Goal: Obtain resource: Obtain resource

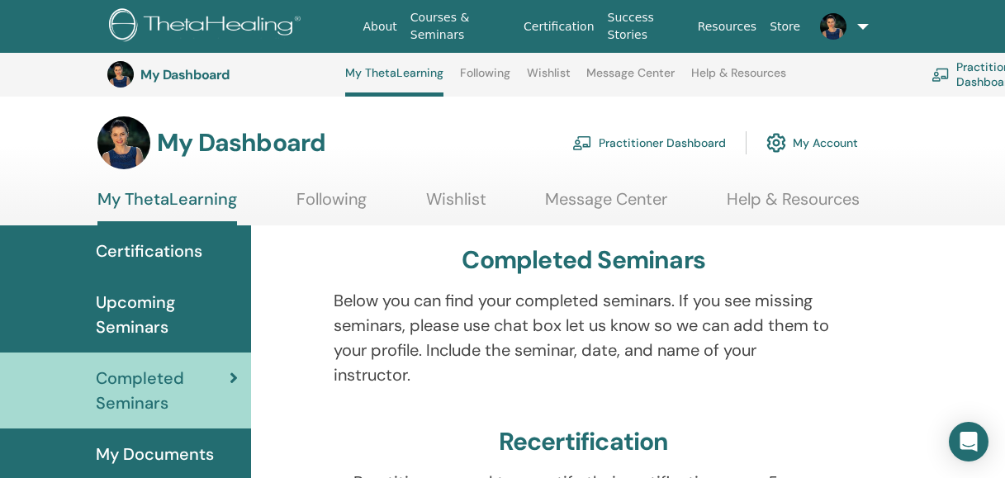
scroll to position [447, 0]
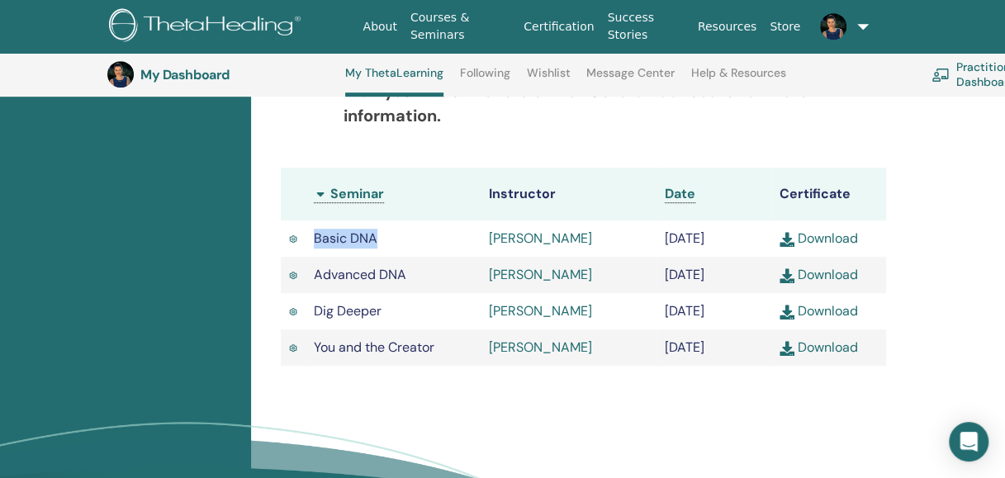
drag, startPoint x: 378, startPoint y: 252, endPoint x: 305, endPoint y: 248, distance: 72.8
click at [305, 248] on td "Basic DNA" at bounding box center [392, 238] width 175 height 36
drag, startPoint x: 436, startPoint y: 269, endPoint x: 455, endPoint y: 267, distance: 19.1
click at [437, 257] on td "Basic DNA" at bounding box center [392, 238] width 175 height 36
click at [799, 244] on link "Download" at bounding box center [818, 237] width 78 height 17
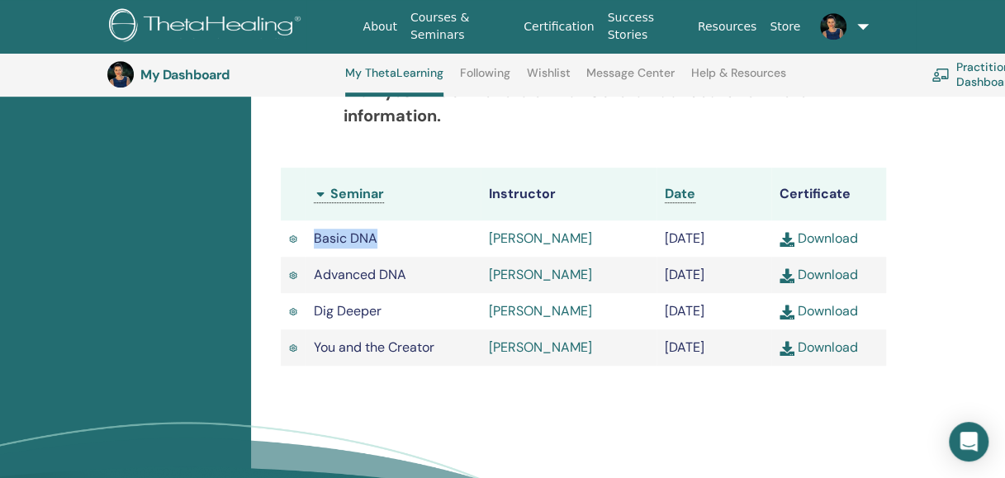
click at [787, 283] on img at bounding box center [786, 275] width 15 height 15
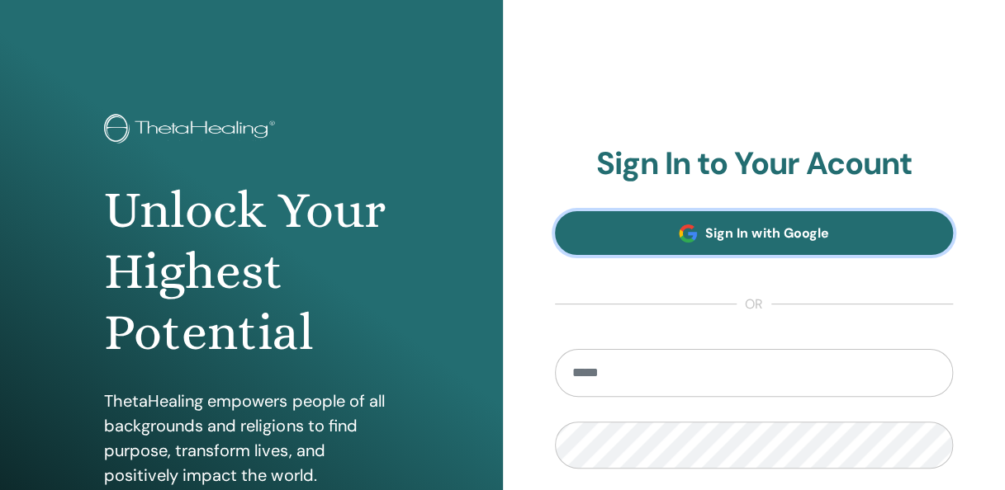
click at [758, 222] on link "Sign In with Google" at bounding box center [754, 233] width 399 height 44
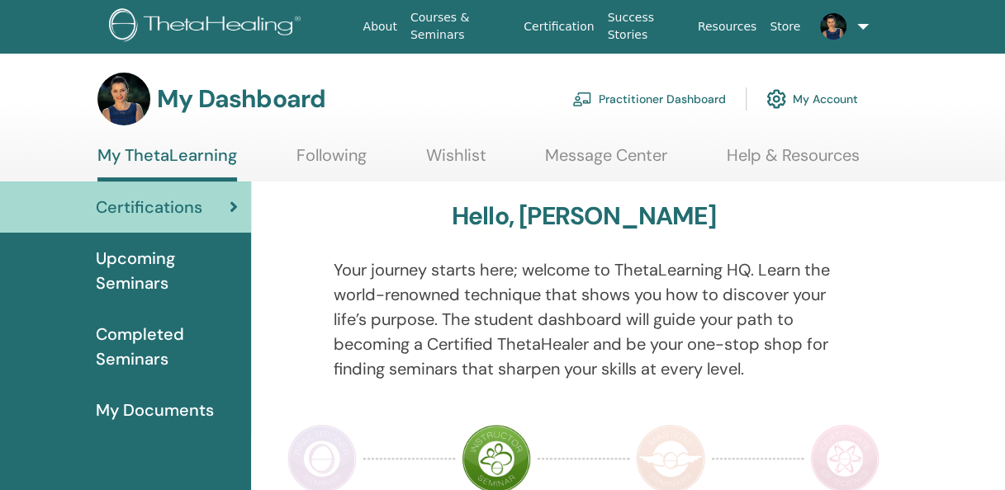
click at [158, 351] on span "Completed Seminars" at bounding box center [167, 347] width 142 height 50
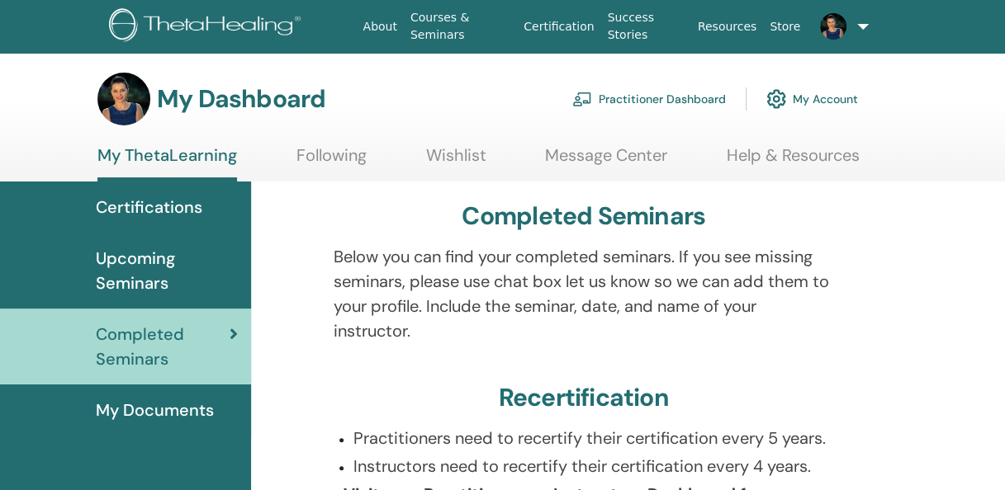
click at [144, 281] on span "Upcoming Seminars" at bounding box center [167, 271] width 142 height 50
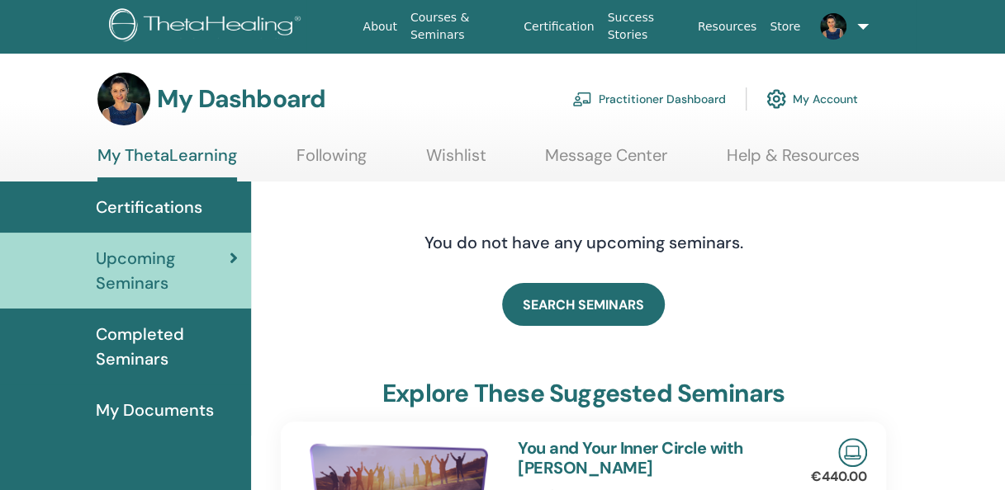
click at [170, 214] on span "Certifications" at bounding box center [149, 207] width 106 height 25
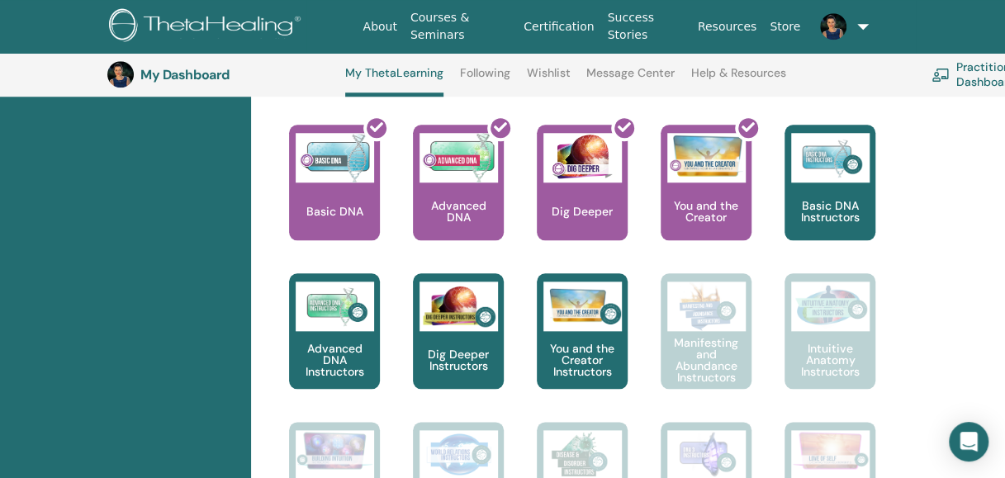
scroll to position [720, 0]
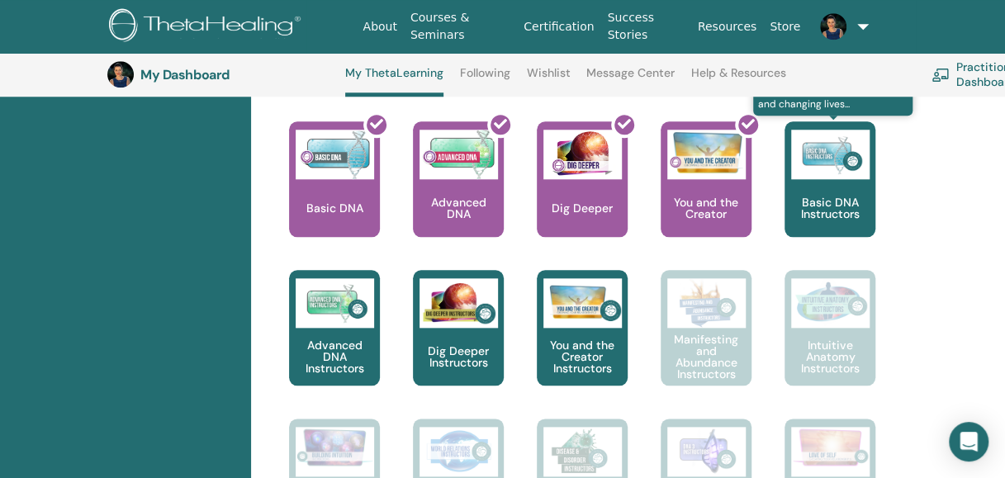
click at [830, 200] on p "Basic DNA Instructors" at bounding box center [829, 207] width 91 height 23
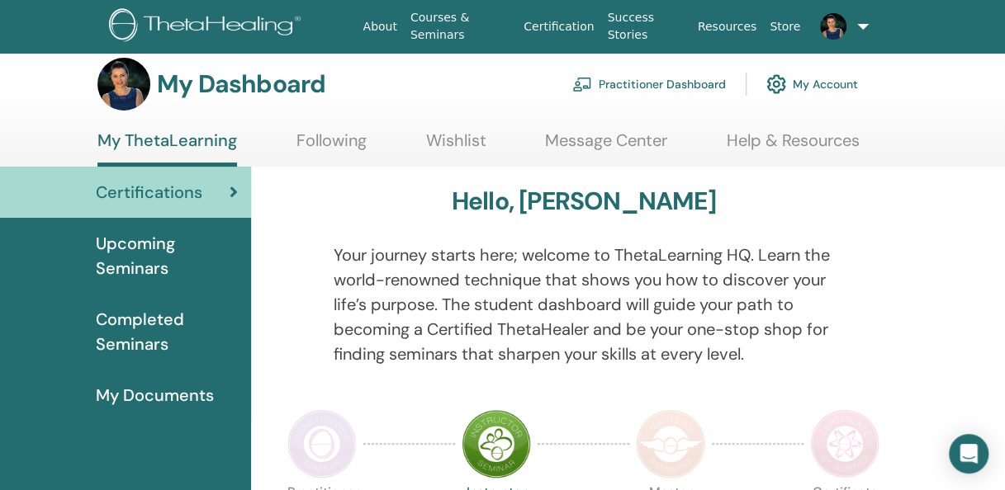
scroll to position [18, 0]
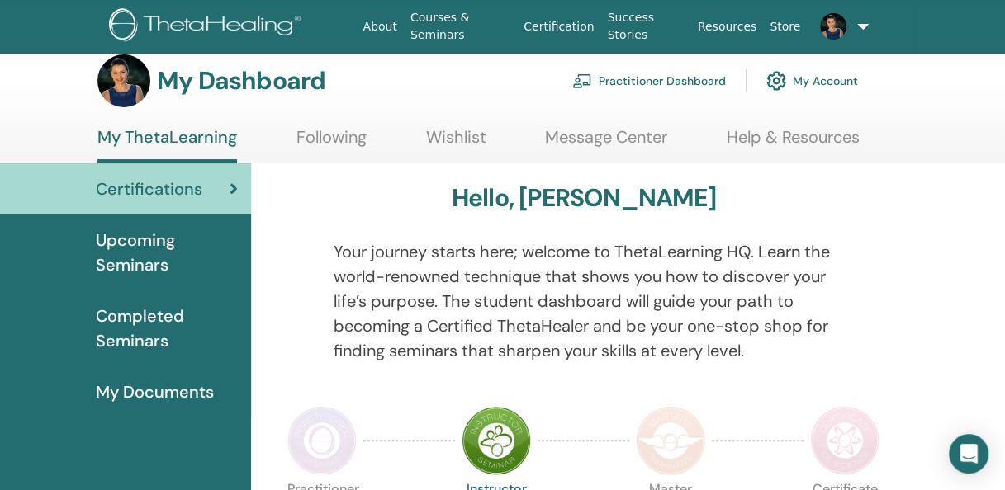
click at [165, 189] on span "Certifications" at bounding box center [149, 189] width 106 height 25
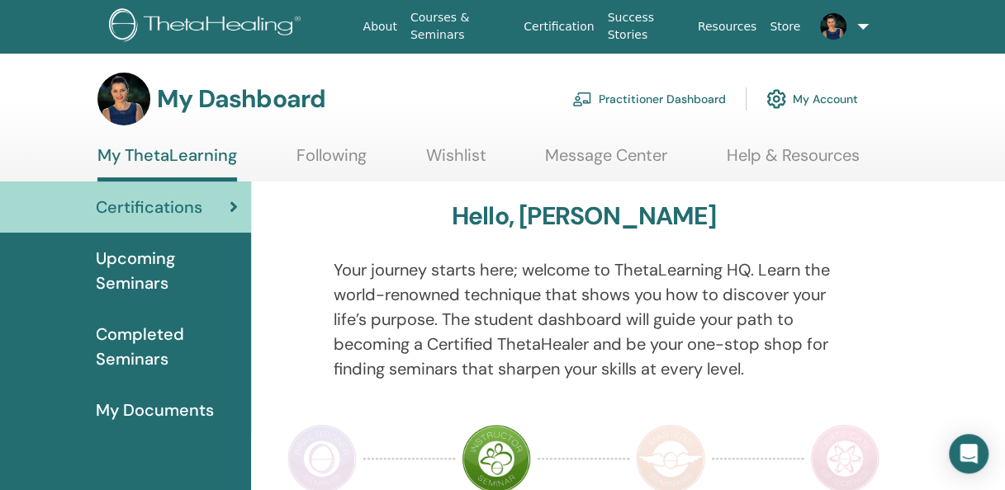
click at [182, 409] on span "My Documents" at bounding box center [155, 410] width 118 height 25
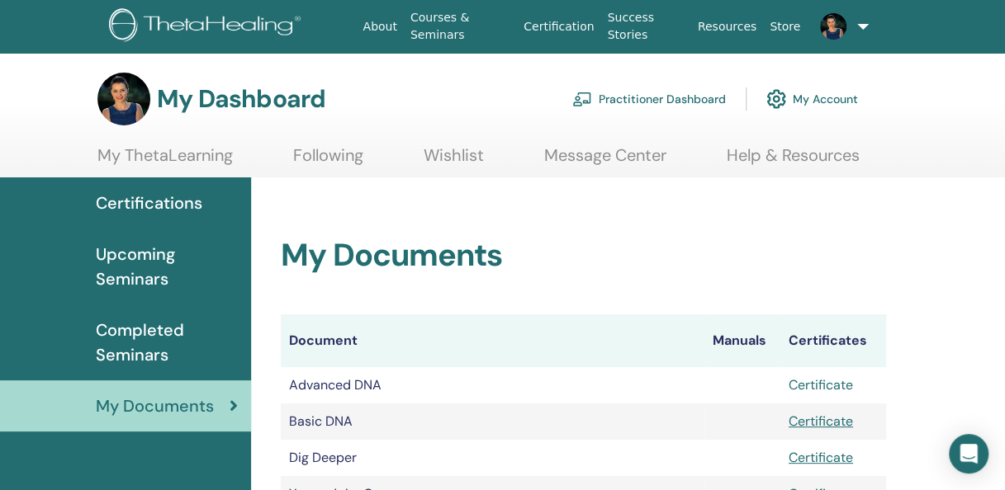
click at [808, 383] on link "Certificate" at bounding box center [820, 384] width 64 height 17
click at [809, 421] on link "Certificate" at bounding box center [820, 421] width 64 height 17
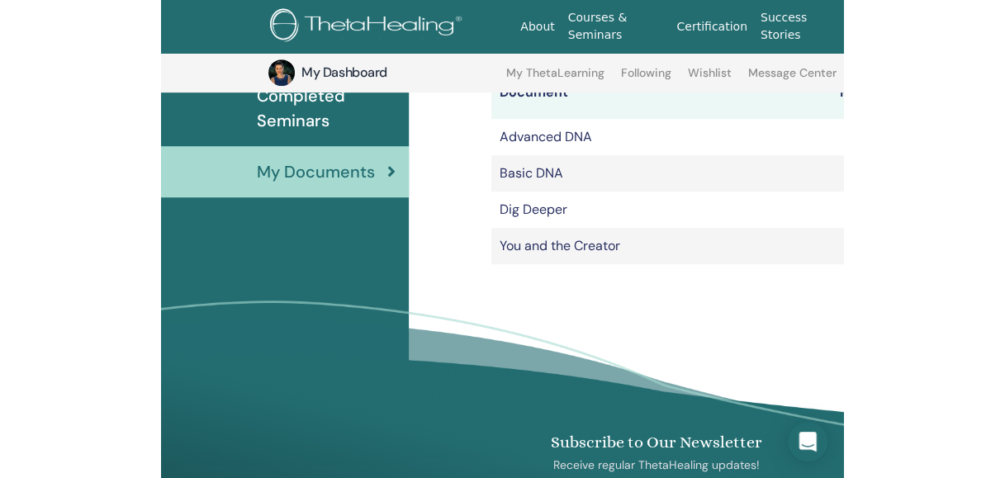
scroll to position [276, 0]
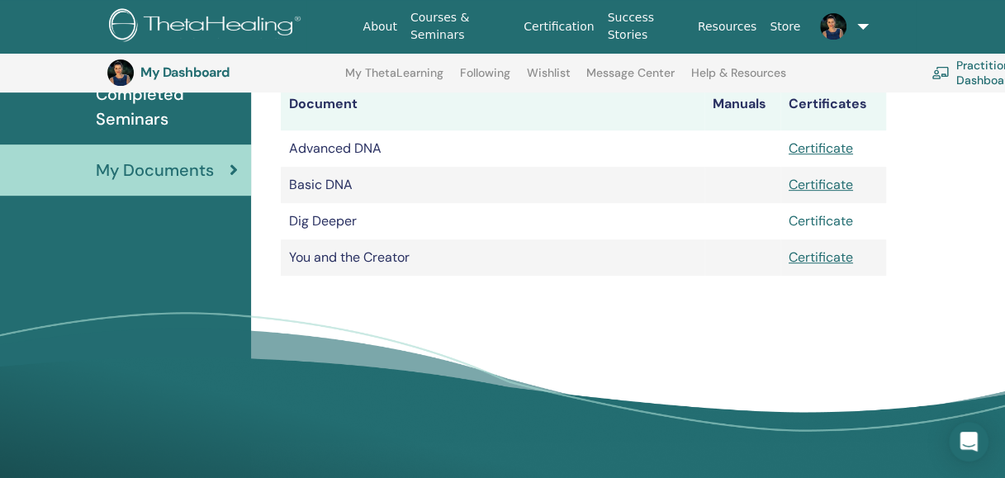
click at [832, 220] on link "Certificate" at bounding box center [820, 220] width 64 height 17
click at [806, 256] on link "Certificate" at bounding box center [820, 256] width 64 height 17
